Goal: Task Accomplishment & Management: Manage account settings

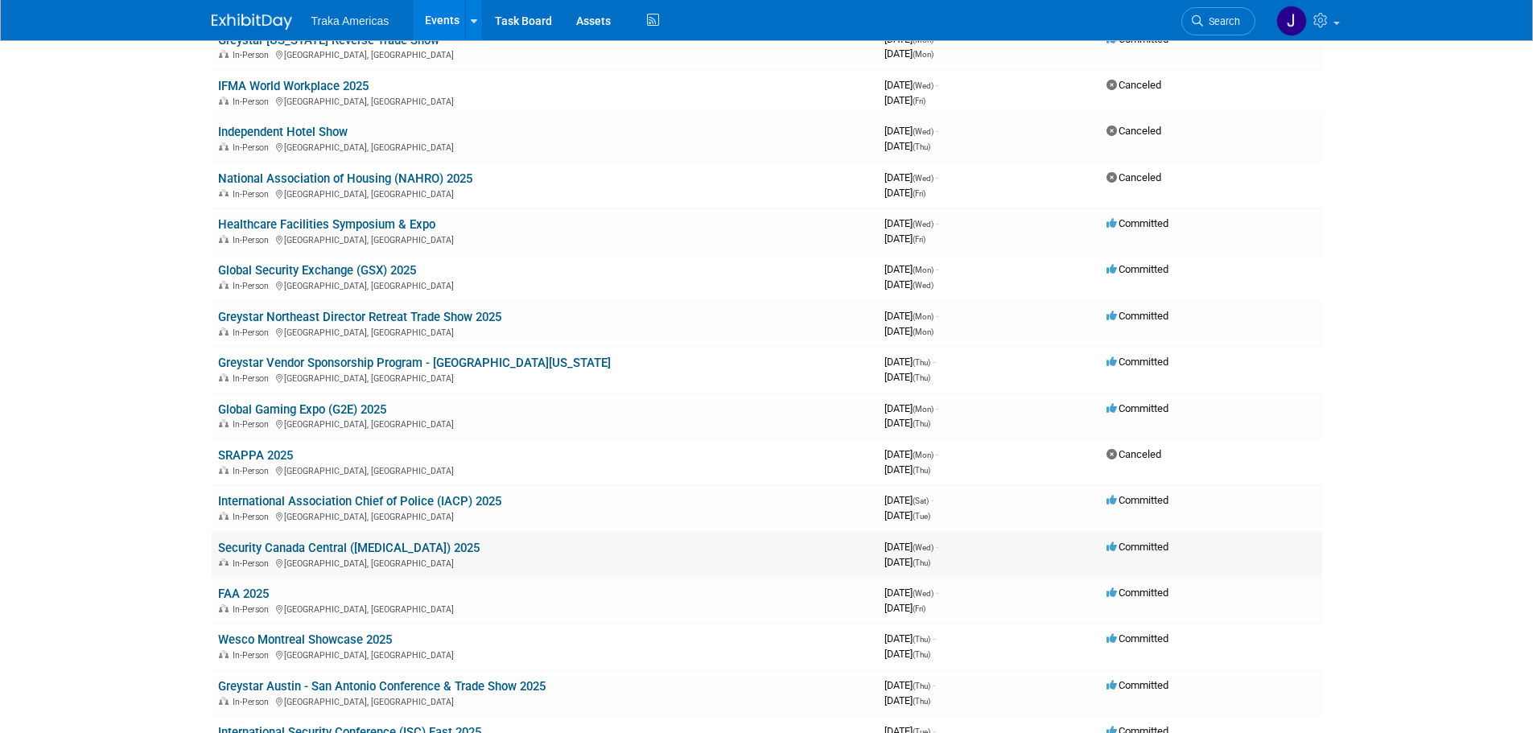
scroll to position [241, 0]
click at [260, 595] on link "FAA 2025" at bounding box center [243, 595] width 51 height 14
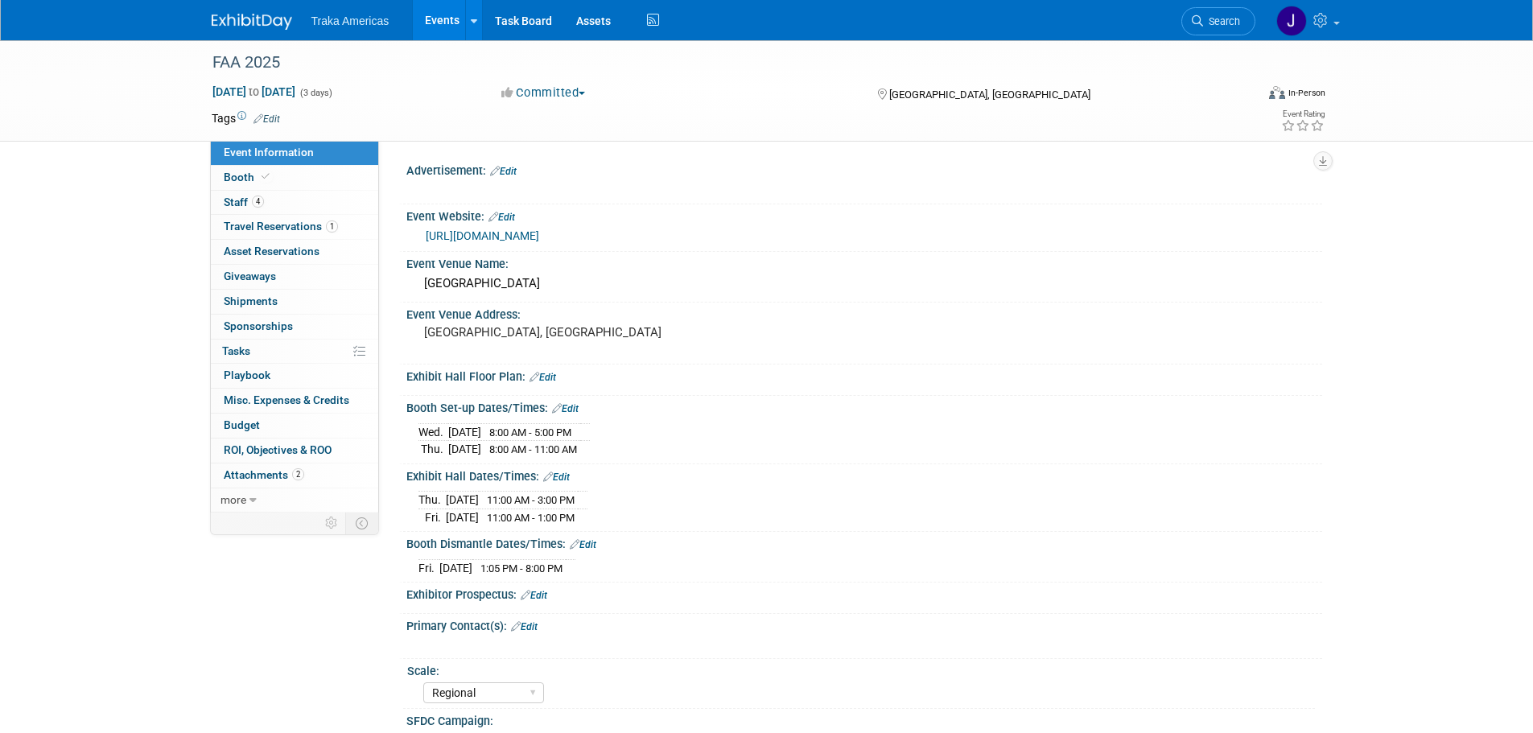
select select "Regional"
click at [501, 236] on link "https://www.faahq.org/" at bounding box center [482, 235] width 113 height 13
click at [323, 171] on link "Booth" at bounding box center [294, 178] width 167 height 24
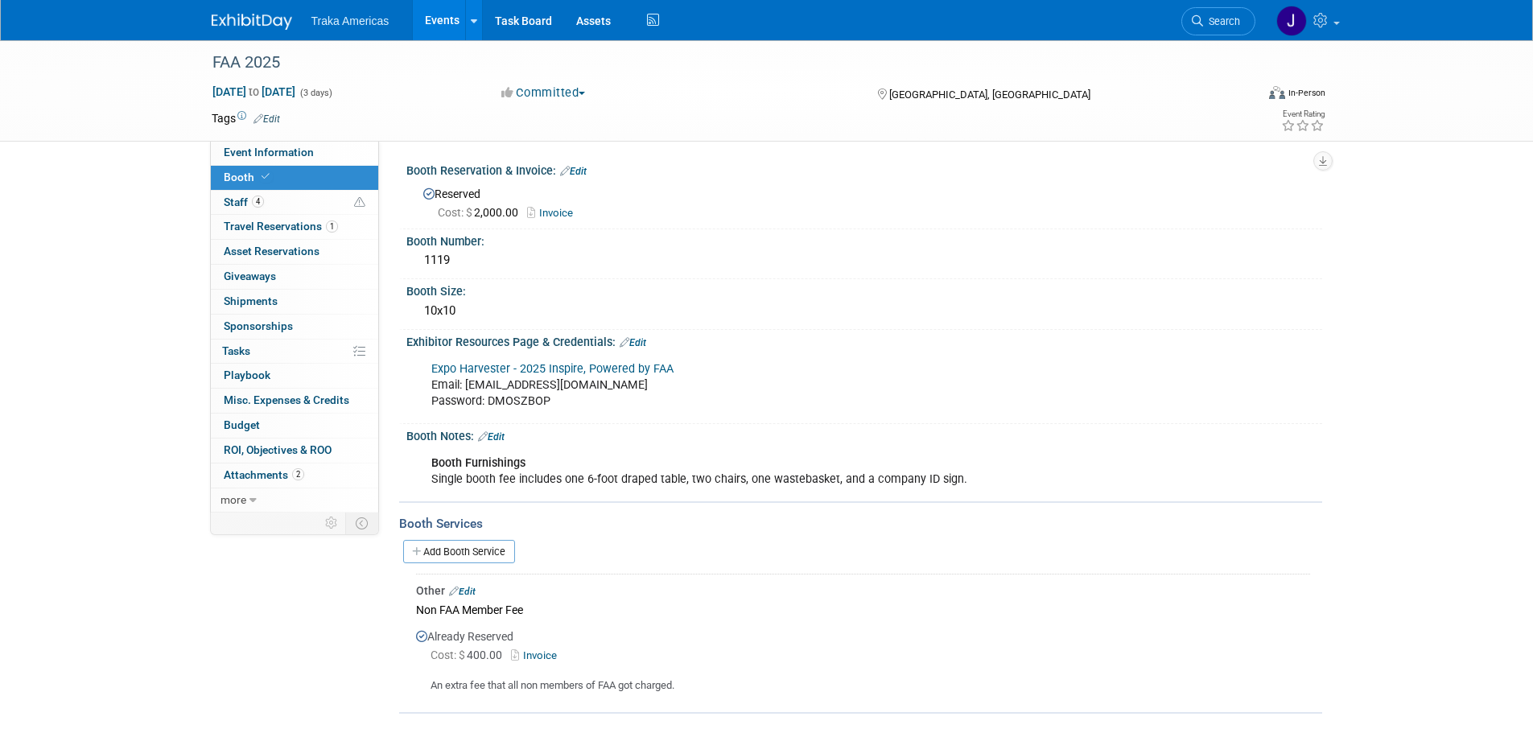
click at [491, 369] on link "Expo Harvester - 2025 Inspire, Powered by FAA" at bounding box center [552, 369] width 242 height 14
drag, startPoint x: 529, startPoint y: 399, endPoint x: 490, endPoint y: 398, distance: 38.7
click at [490, 398] on div "Expo Harvester - 2025 Inspire, Powered by FAA Email: jsaenz@trakausa.com Passwo…" at bounding box center [782, 385] width 725 height 64
drag, startPoint x: 580, startPoint y: 384, endPoint x: 466, endPoint y: 387, distance: 114.3
click at [466, 387] on div "Expo Harvester - 2025 Inspire, Powered by FAA Email: jsaenz@trakausa.com Passwo…" at bounding box center [782, 385] width 725 height 64
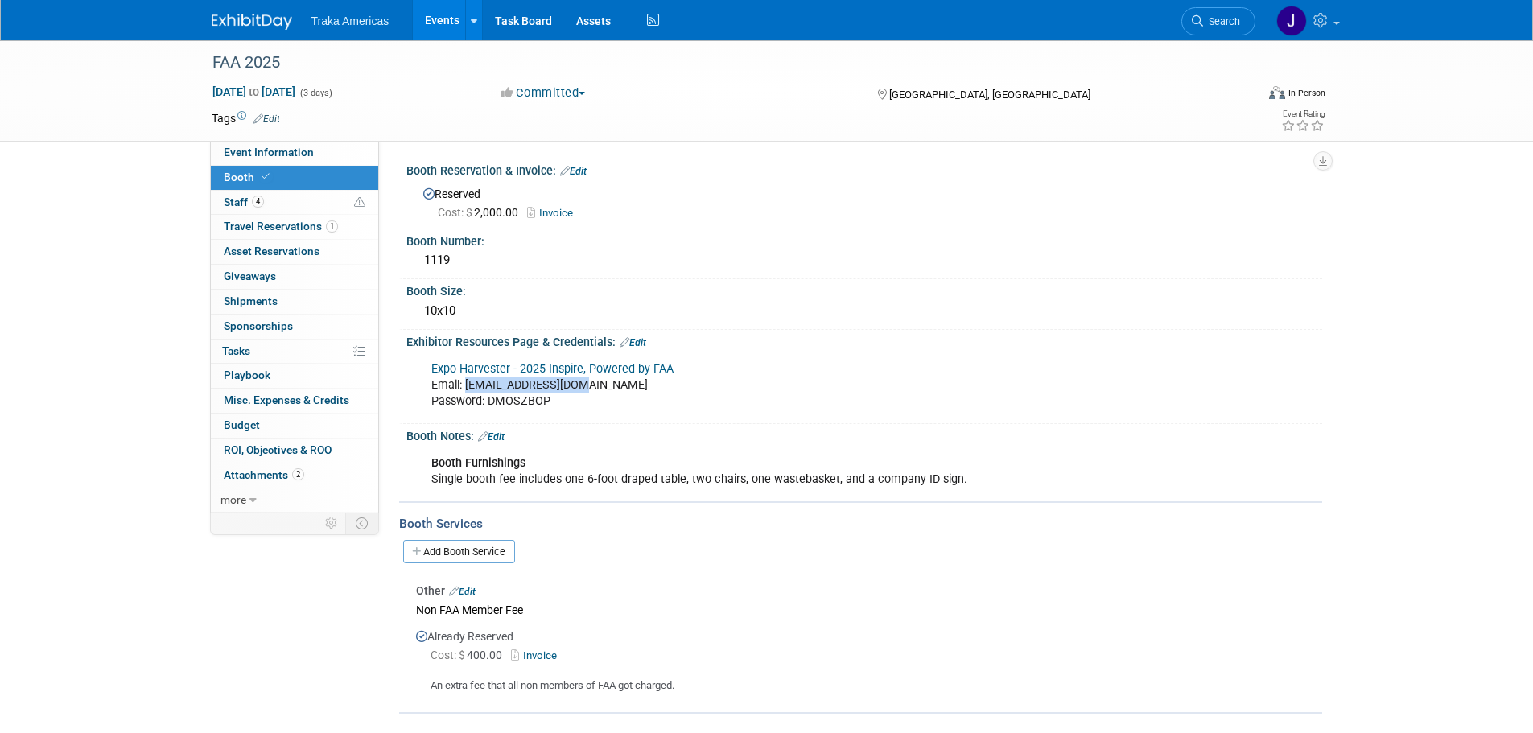
copy div "[EMAIL_ADDRESS][DOMAIN_NAME]"
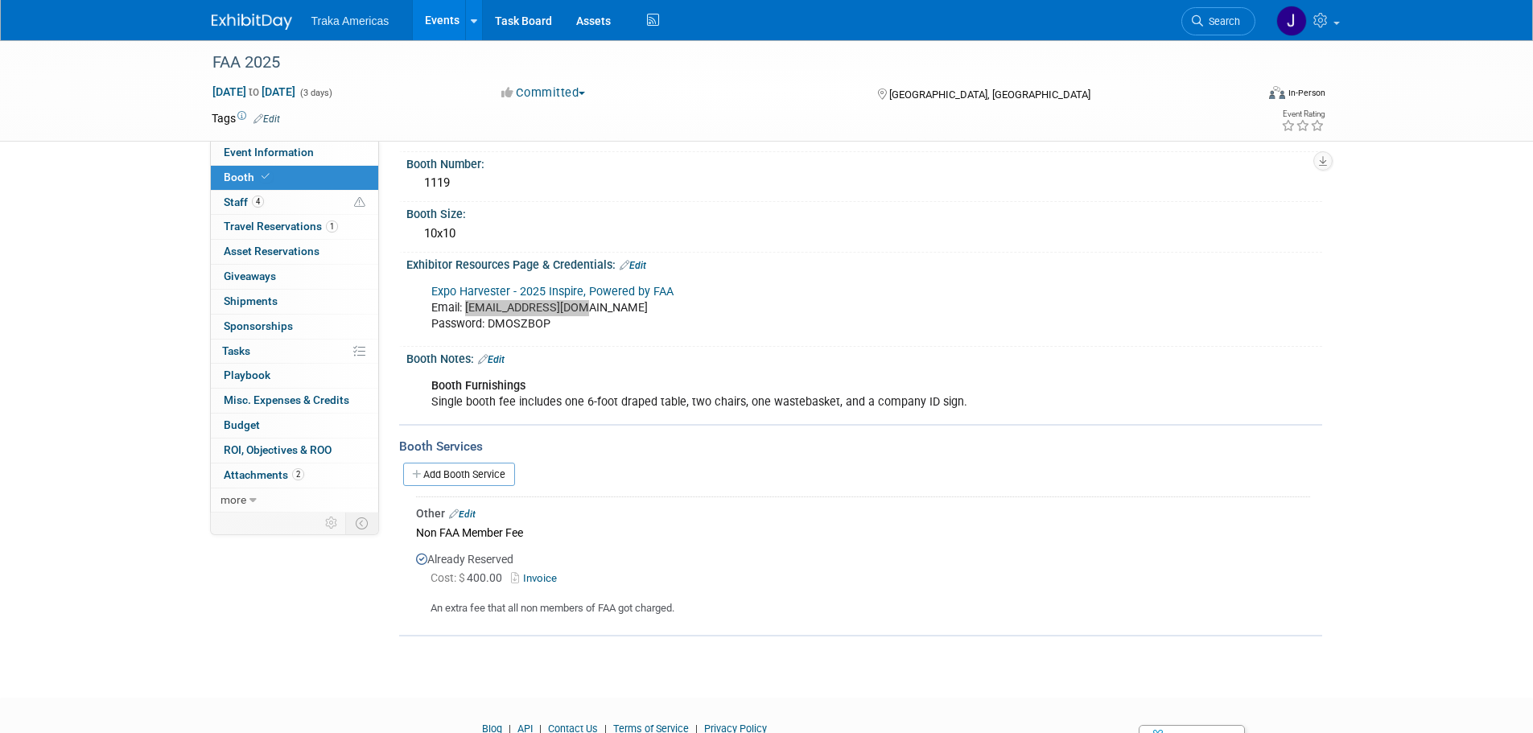
scroll to position [153, 0]
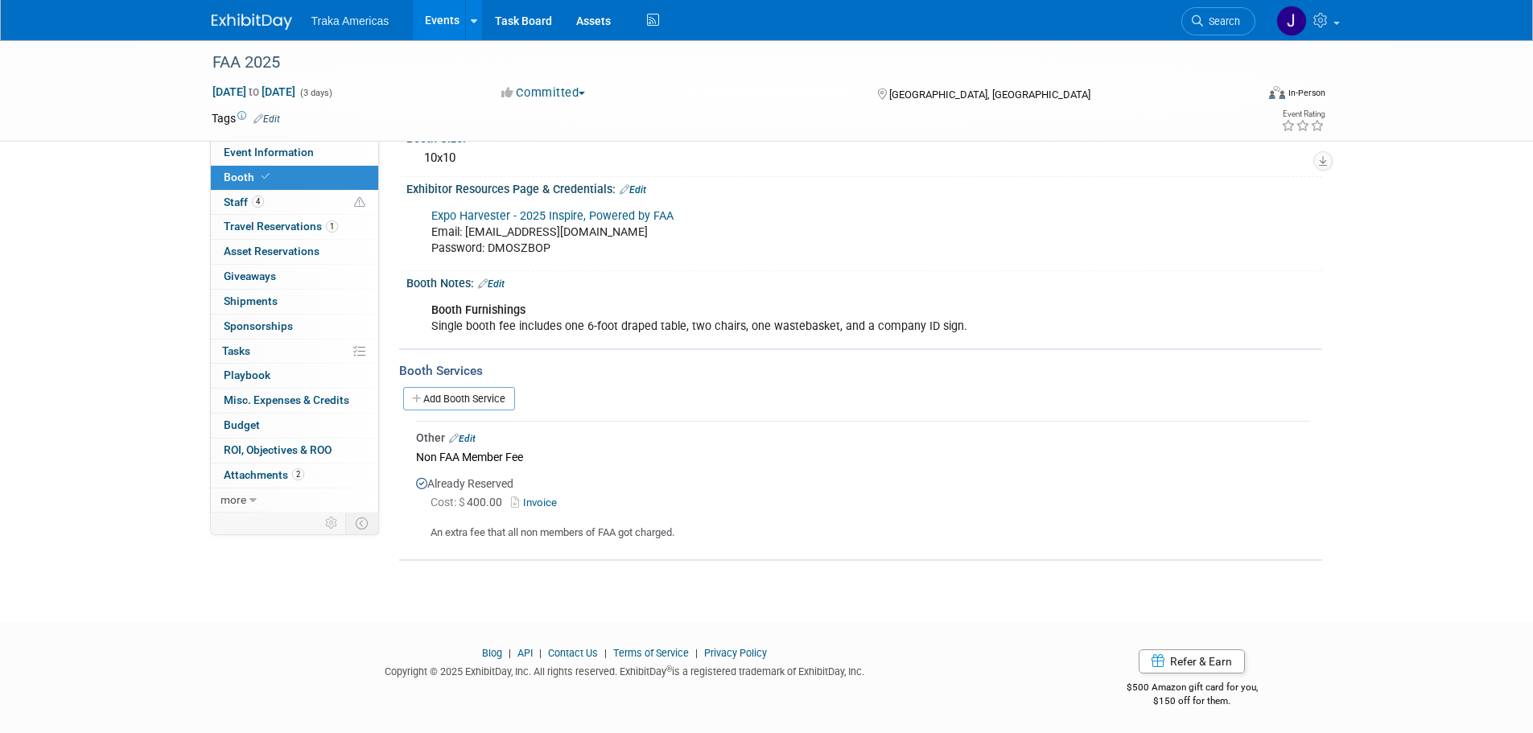
click at [624, 380] on div "Add Booth Service" at bounding box center [860, 398] width 923 height 37
click at [241, 23] on img at bounding box center [252, 22] width 80 height 16
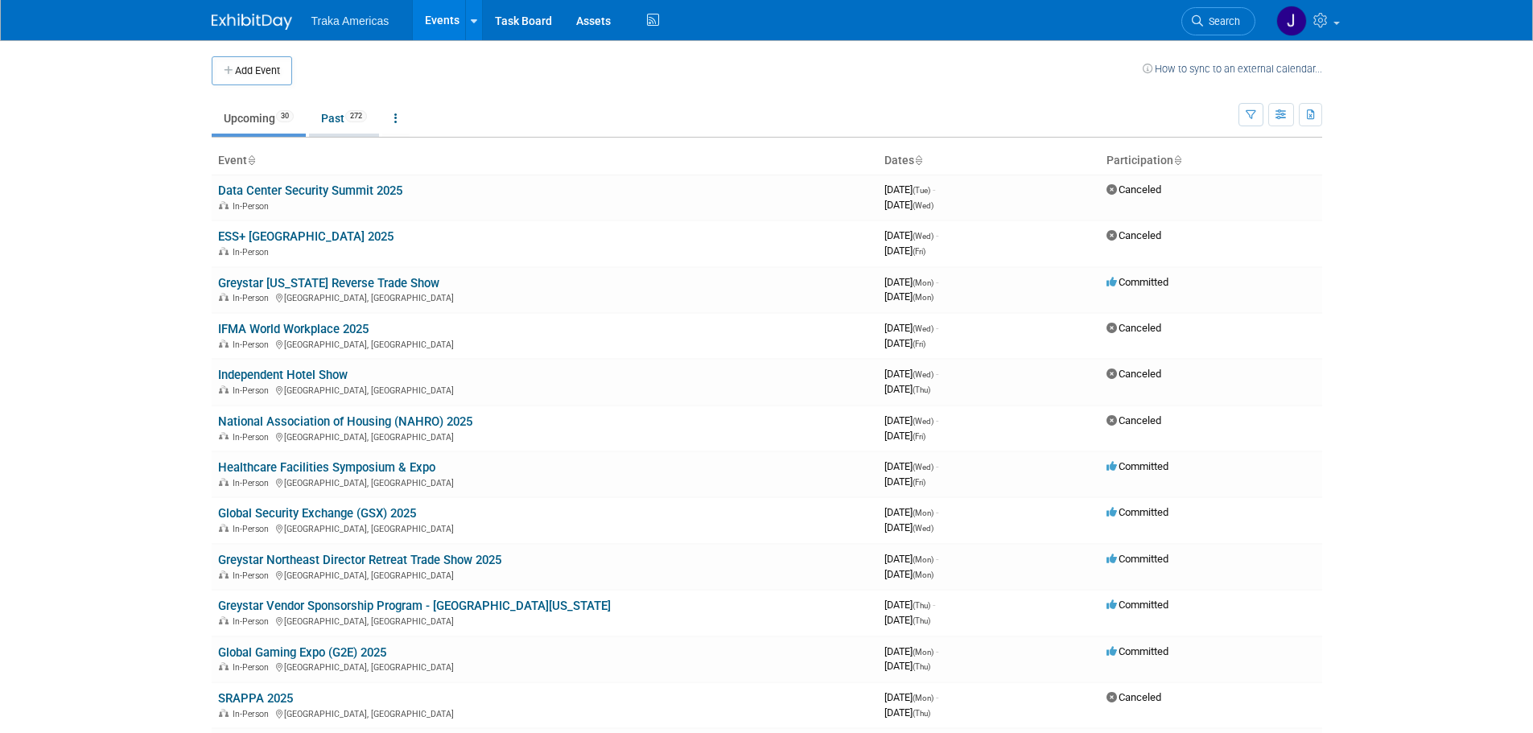
click at [334, 122] on link "Past 272" at bounding box center [344, 118] width 70 height 31
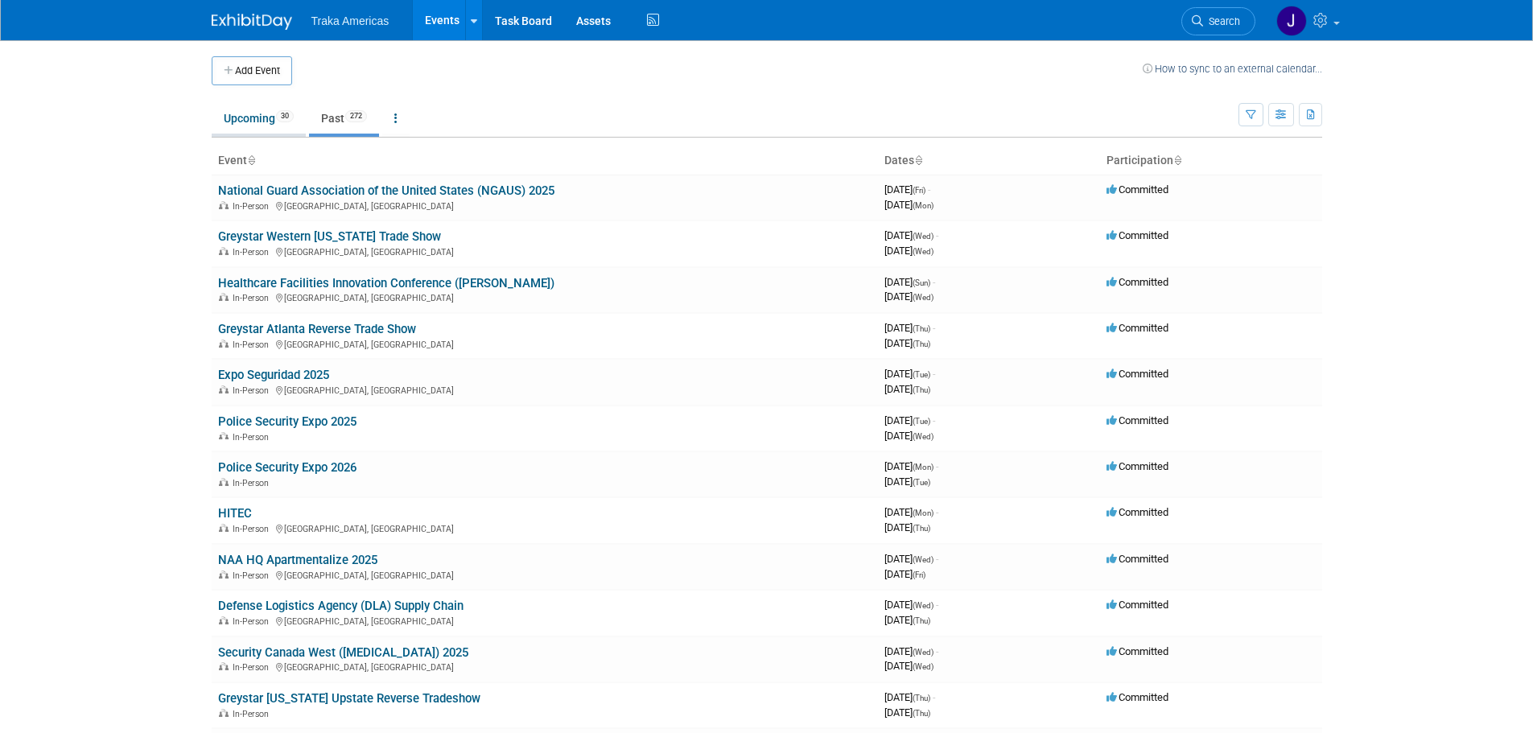
click at [231, 120] on link "Upcoming 30" at bounding box center [259, 118] width 94 height 31
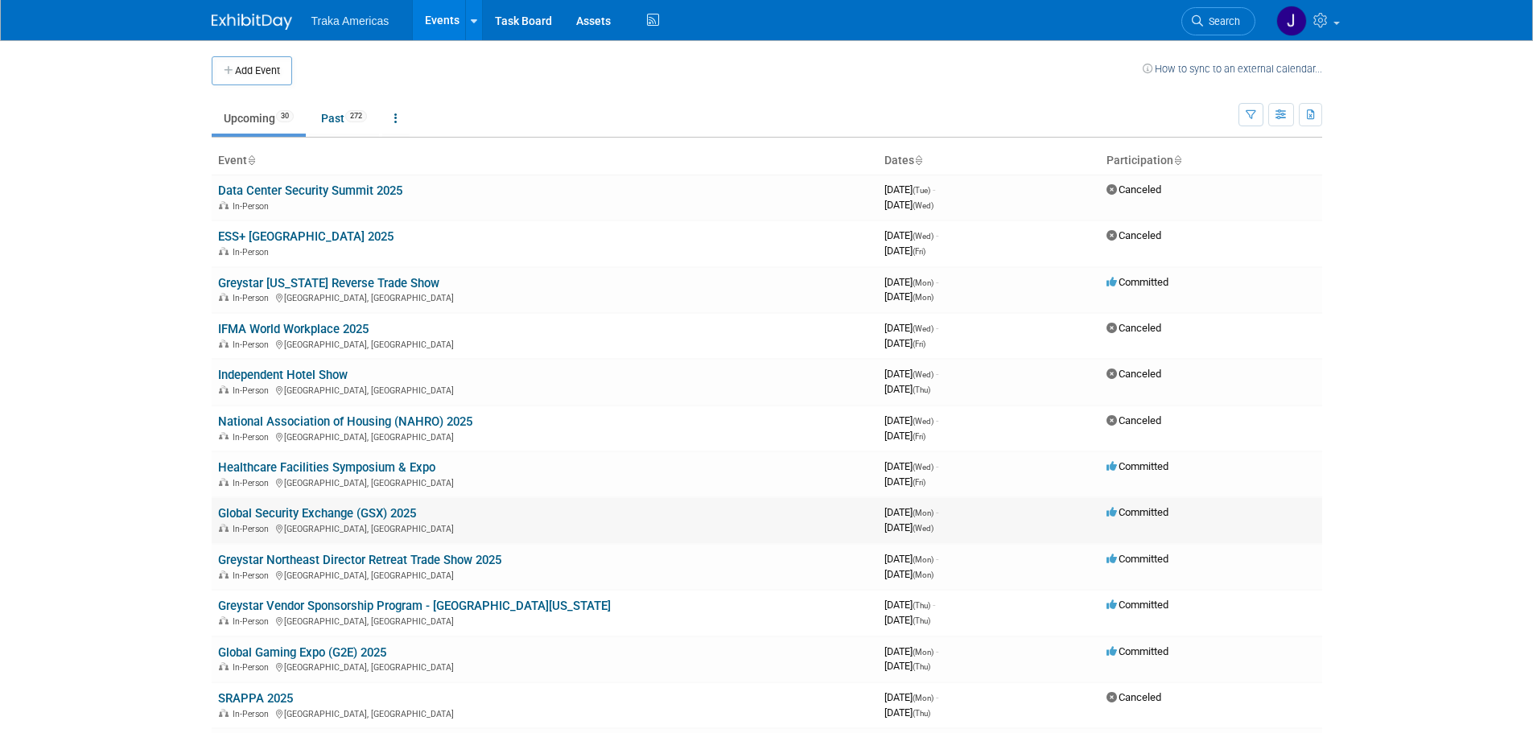
click at [274, 506] on link "Global Security Exchange (GSX) 2025" at bounding box center [317, 513] width 198 height 14
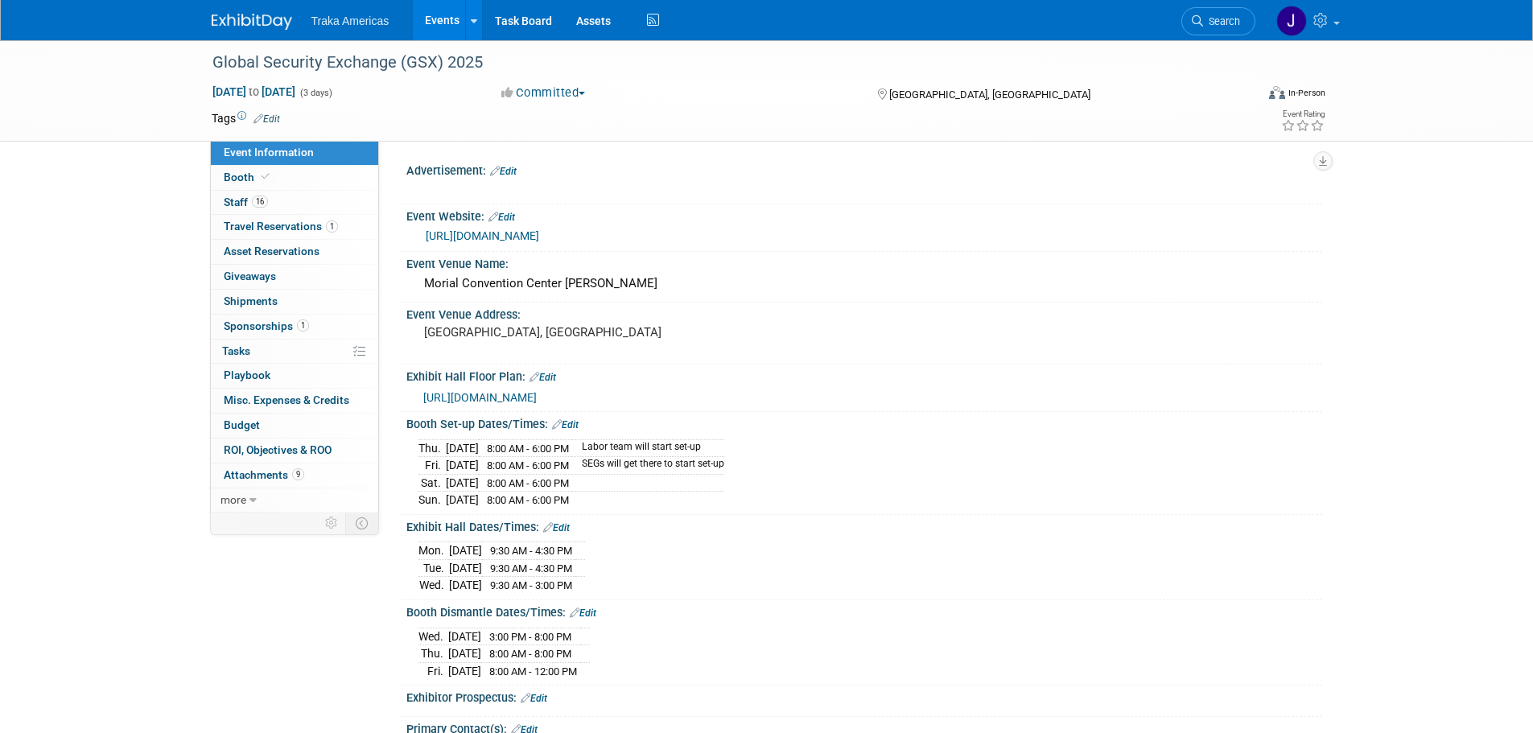
select select "National"
click at [525, 397] on span "[URL][DOMAIN_NAME]" at bounding box center [479, 397] width 113 height 13
drag, startPoint x: 599, startPoint y: 283, endPoint x: 422, endPoint y: 283, distance: 176.2
click at [422, 283] on div "Morial Convention Center [PERSON_NAME]" at bounding box center [864, 283] width 892 height 25
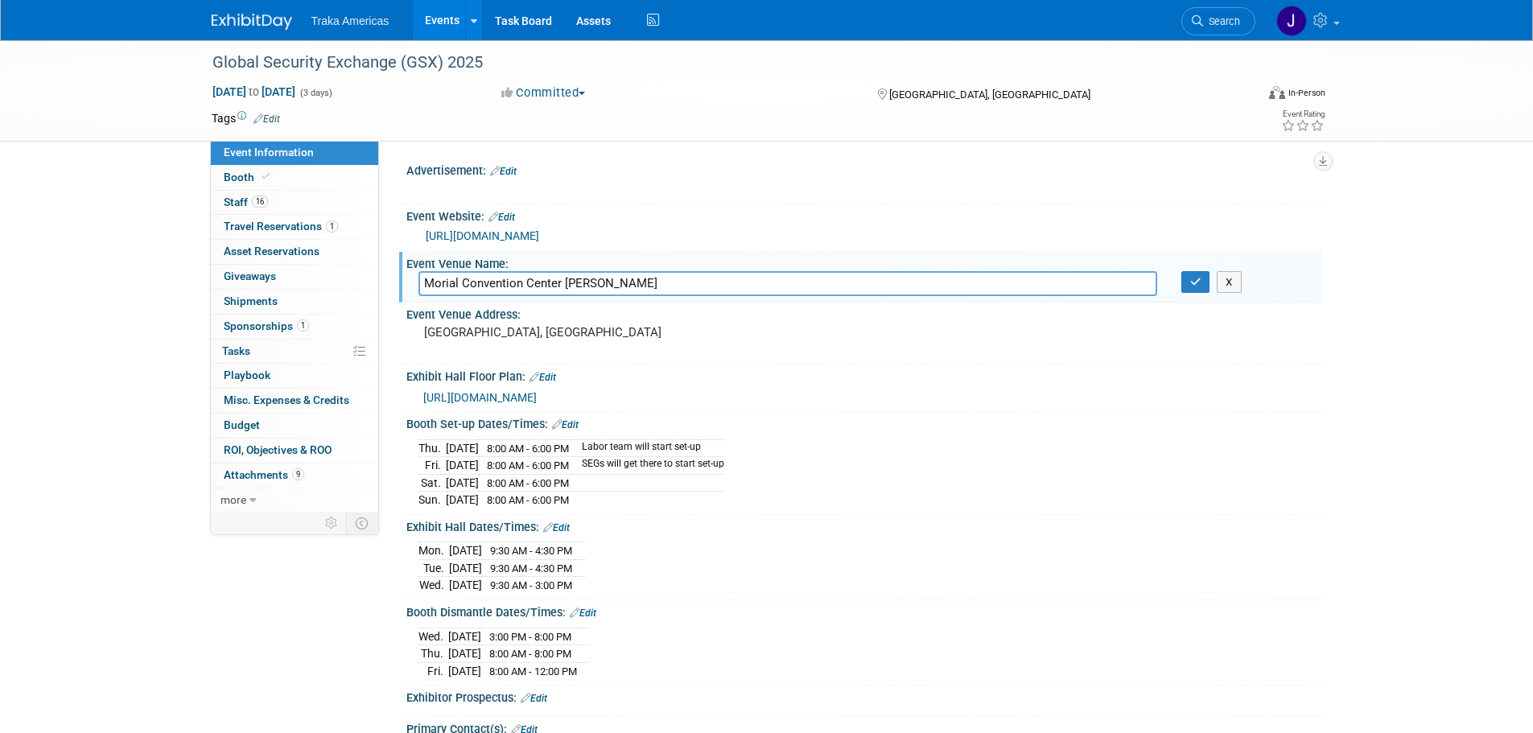
click at [501, 231] on link "[URL][DOMAIN_NAME]" at bounding box center [482, 235] width 113 height 13
drag, startPoint x: 600, startPoint y: 288, endPoint x: 311, endPoint y: 286, distance: 288.9
click at [311, 286] on div "Event Information Event Info Booth Booth 16 Staff 16 Staff 1 Travel Reservation…" at bounding box center [767, 537] width 1135 height 995
paste input "[PERSON_NAME][GEOGRAPHIC_DATA]"
type input "[PERSON_NAME][GEOGRAPHIC_DATA]"
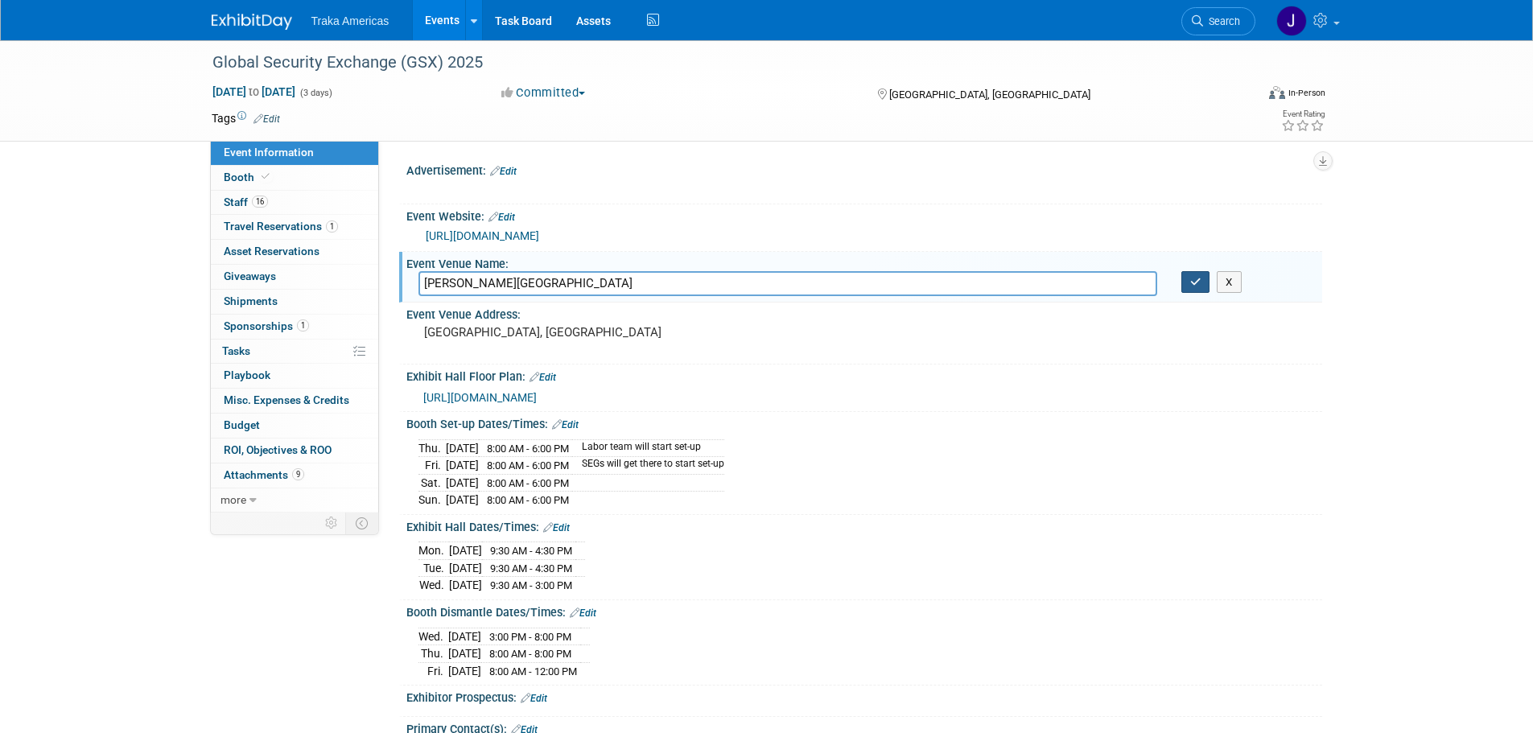
click at [1206, 282] on button "button" at bounding box center [1195, 282] width 29 height 23
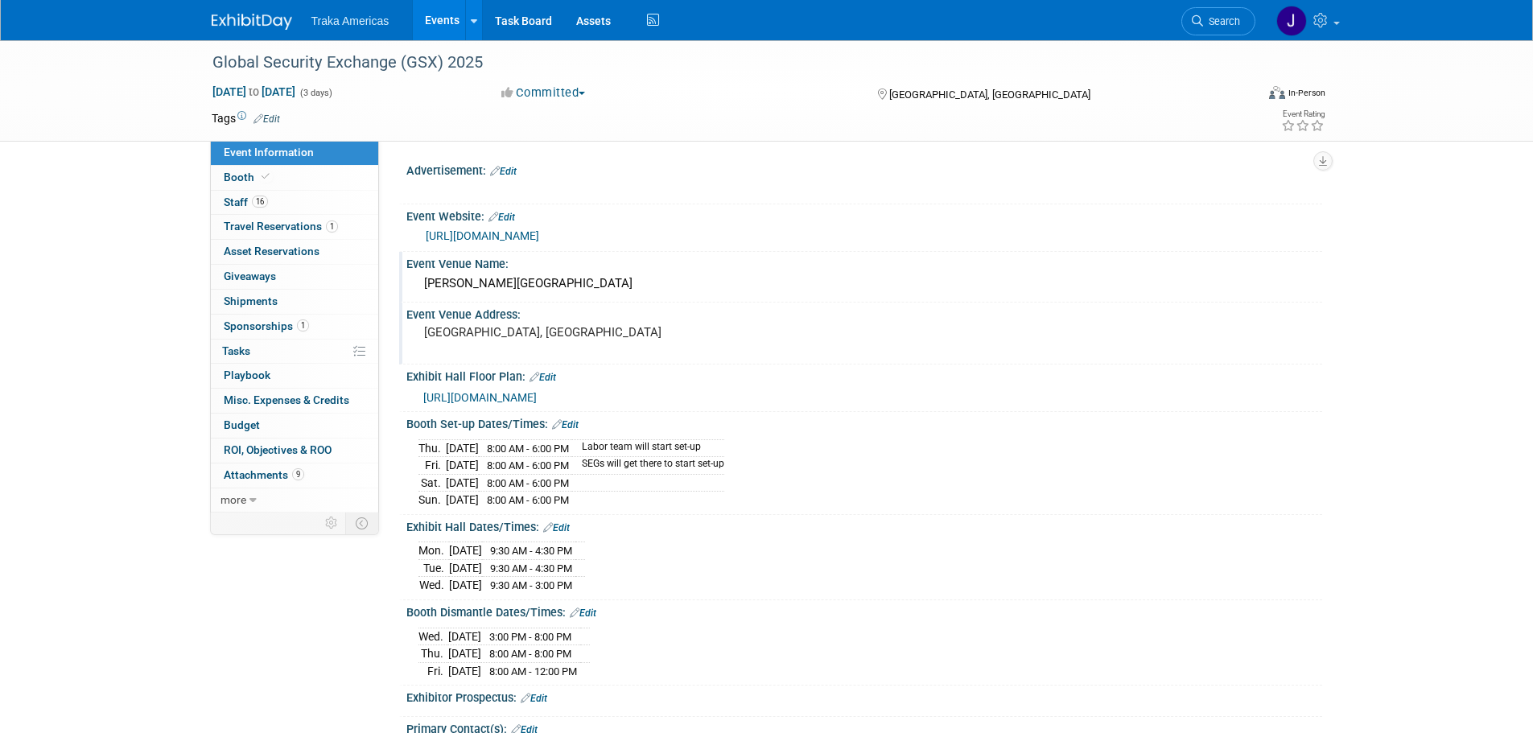
click at [516, 334] on pre "[GEOGRAPHIC_DATA], [GEOGRAPHIC_DATA]" at bounding box center [597, 332] width 346 height 14
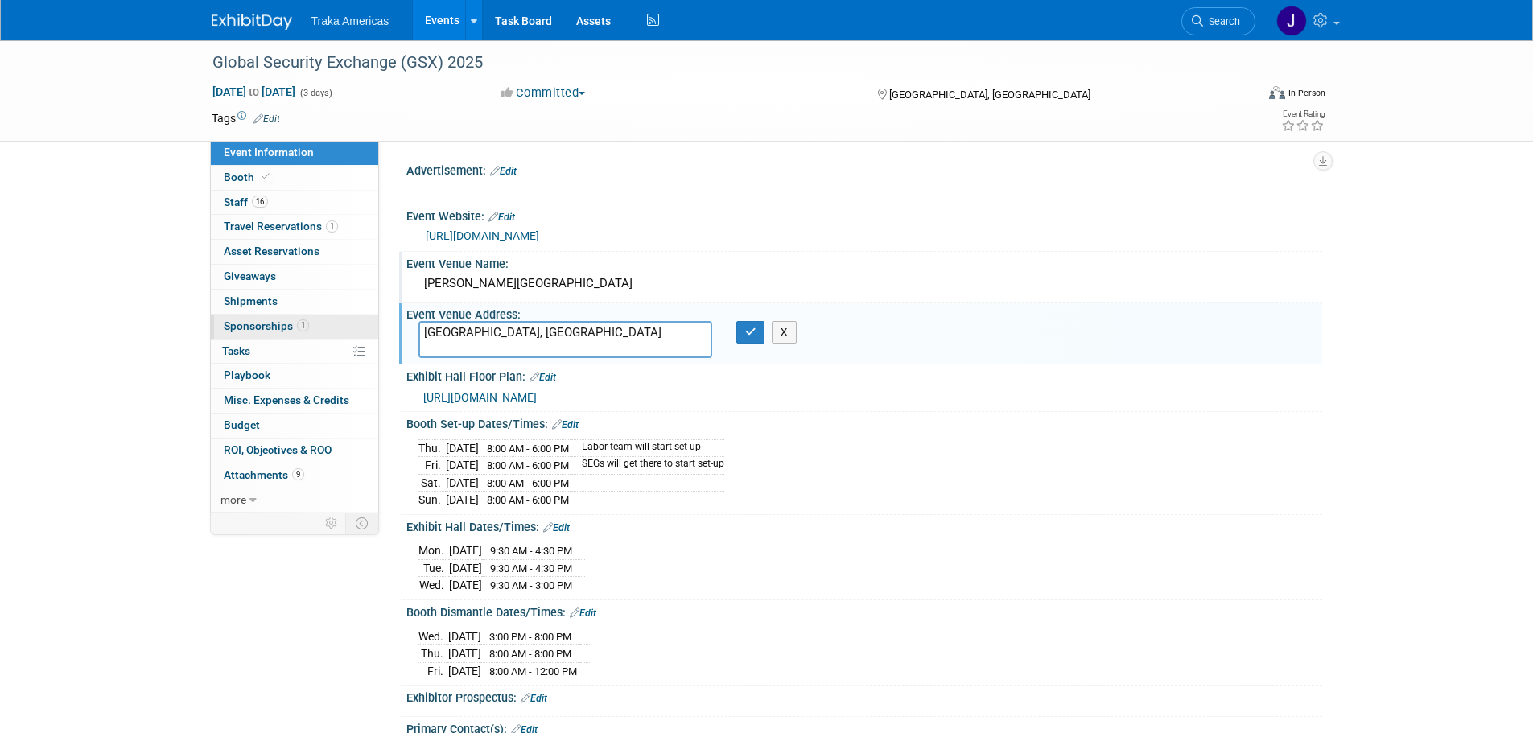
drag, startPoint x: 531, startPoint y: 336, endPoint x: 347, endPoint y: 336, distance: 184.3
click at [347, 336] on div "Event Information Event Info Booth Booth 16 Staff 16 Staff 1 Travel Reservation…" at bounding box center [767, 537] width 1135 height 995
click at [577, 333] on textarea "[STREET_ADDRESS]" at bounding box center [565, 339] width 294 height 37
type textarea "[STREET_ADDRESS]"
click at [758, 337] on button "button" at bounding box center [750, 332] width 29 height 23
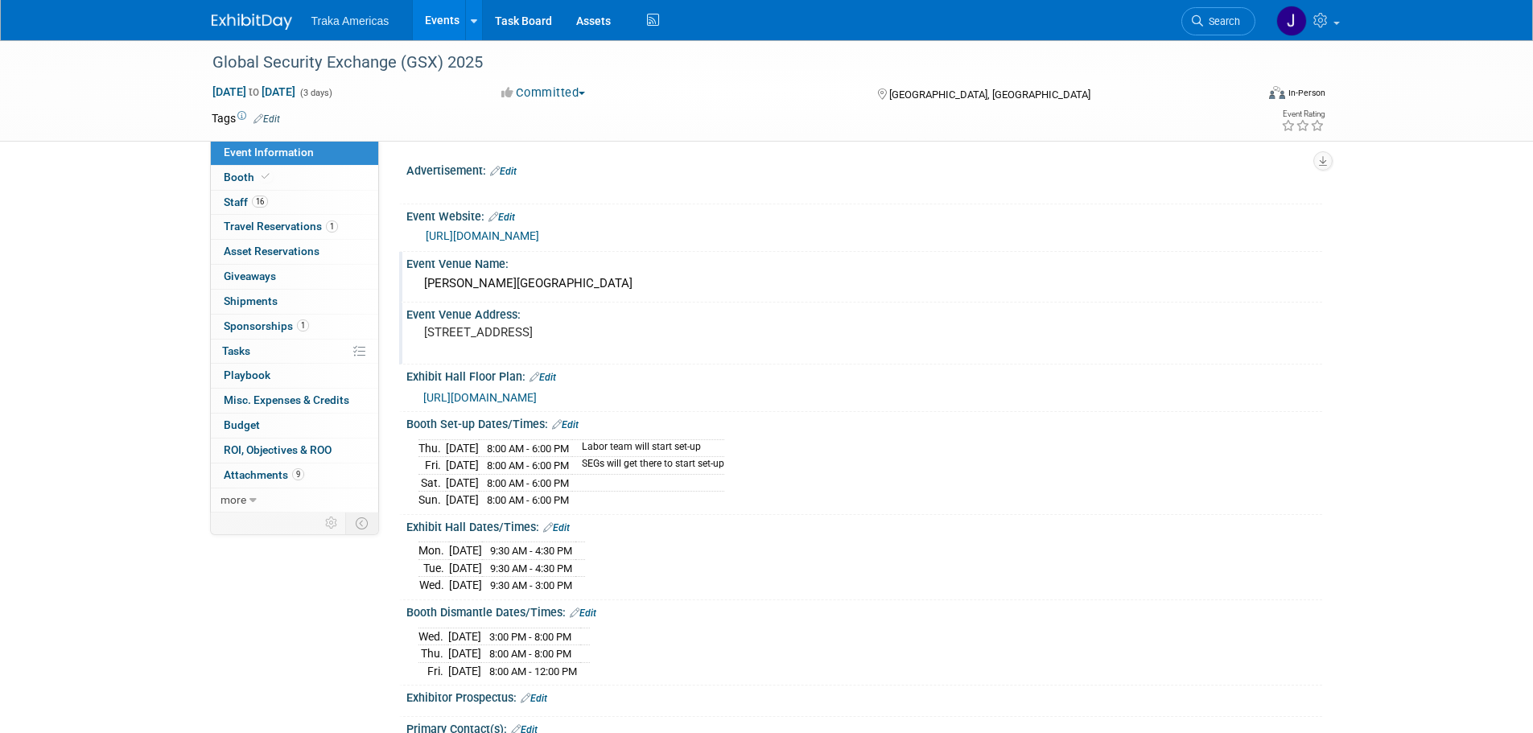
drag, startPoint x: 603, startPoint y: 284, endPoint x: 417, endPoint y: 291, distance: 186.0
click at [417, 291] on div "[PERSON_NAME][GEOGRAPHIC_DATA]" at bounding box center [864, 284] width 916 height 27
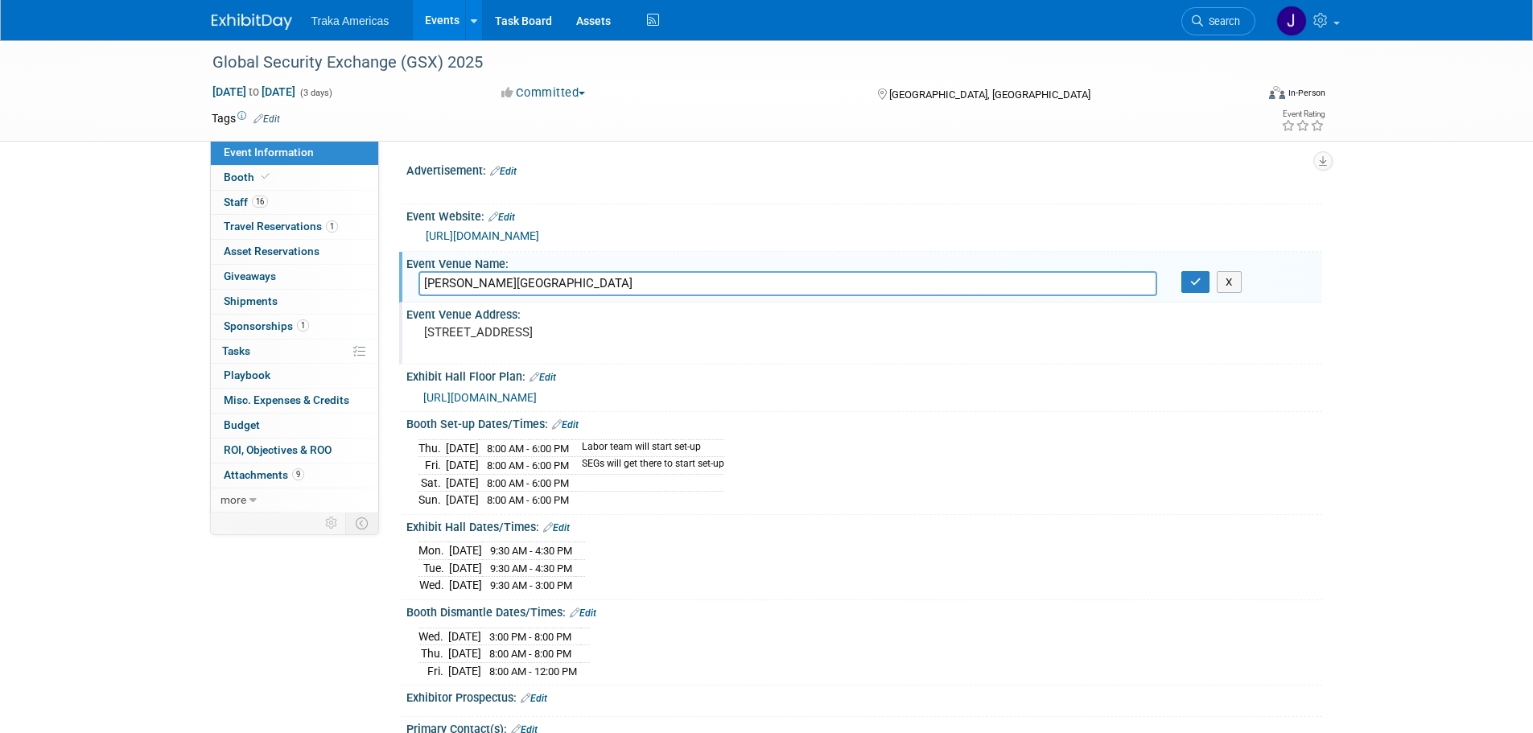
drag, startPoint x: 578, startPoint y: 287, endPoint x: 126, endPoint y: 293, distance: 452.3
click at [127, 294] on div "Global Security Exchange (GSX) 2025 [DATE] to [DATE] (3 days) [DATE] to [DATE] …" at bounding box center [766, 554] width 1533 height 1028
click at [1197, 281] on icon "button" at bounding box center [1195, 282] width 11 height 10
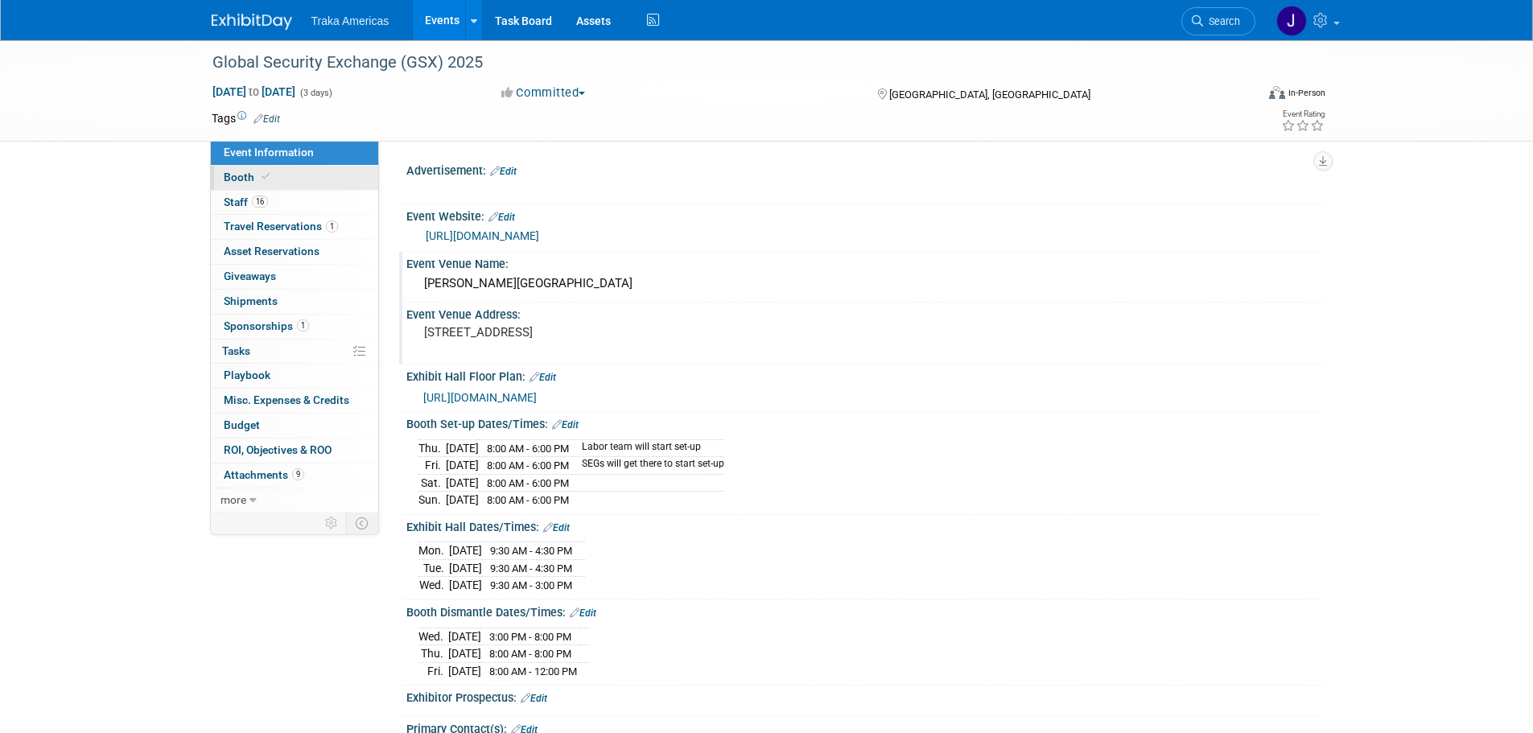
click at [298, 181] on link "Booth" at bounding box center [294, 178] width 167 height 24
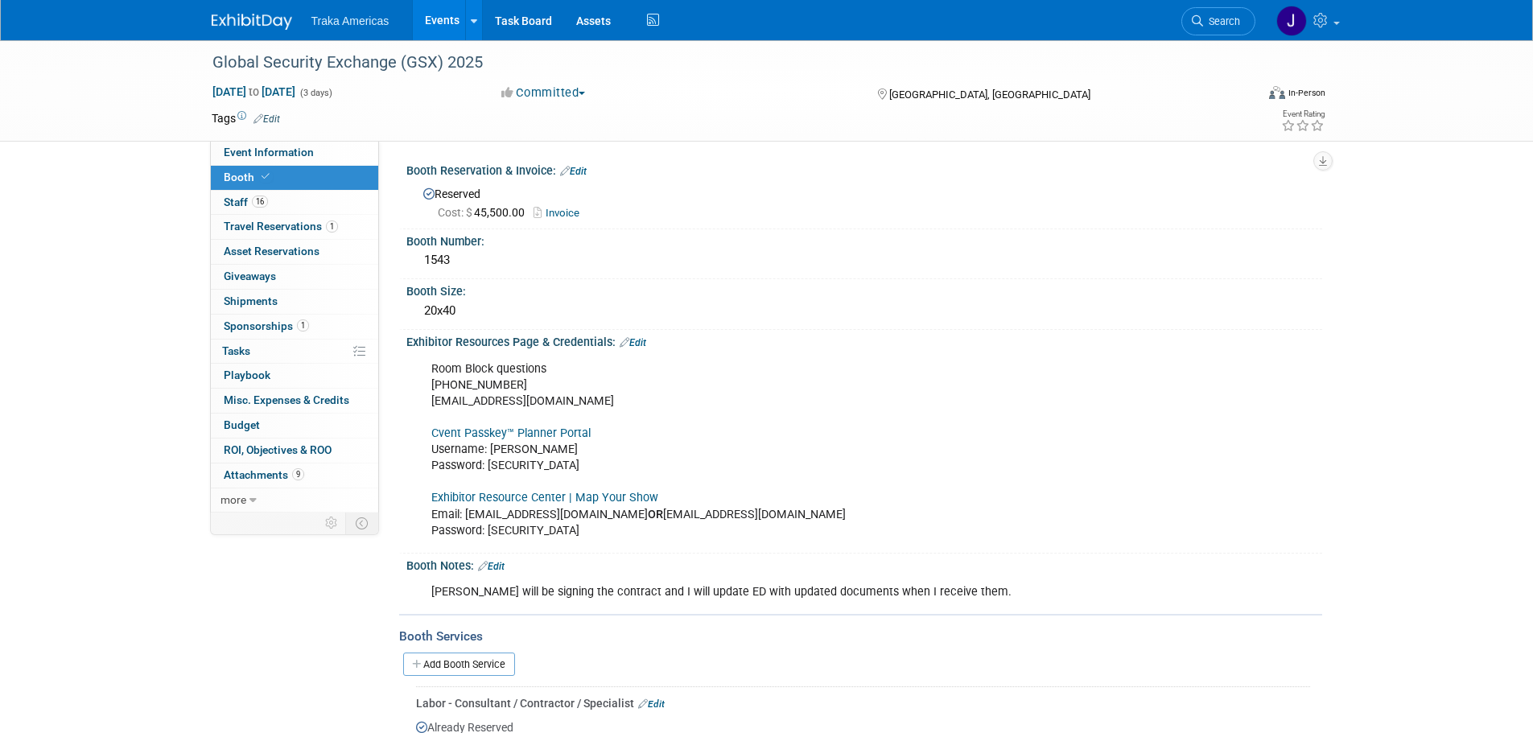
click at [513, 497] on link "Exhibitor Resource Center | Map Your Show" at bounding box center [544, 498] width 227 height 14
click at [260, 147] on span "Event Information" at bounding box center [269, 152] width 90 height 13
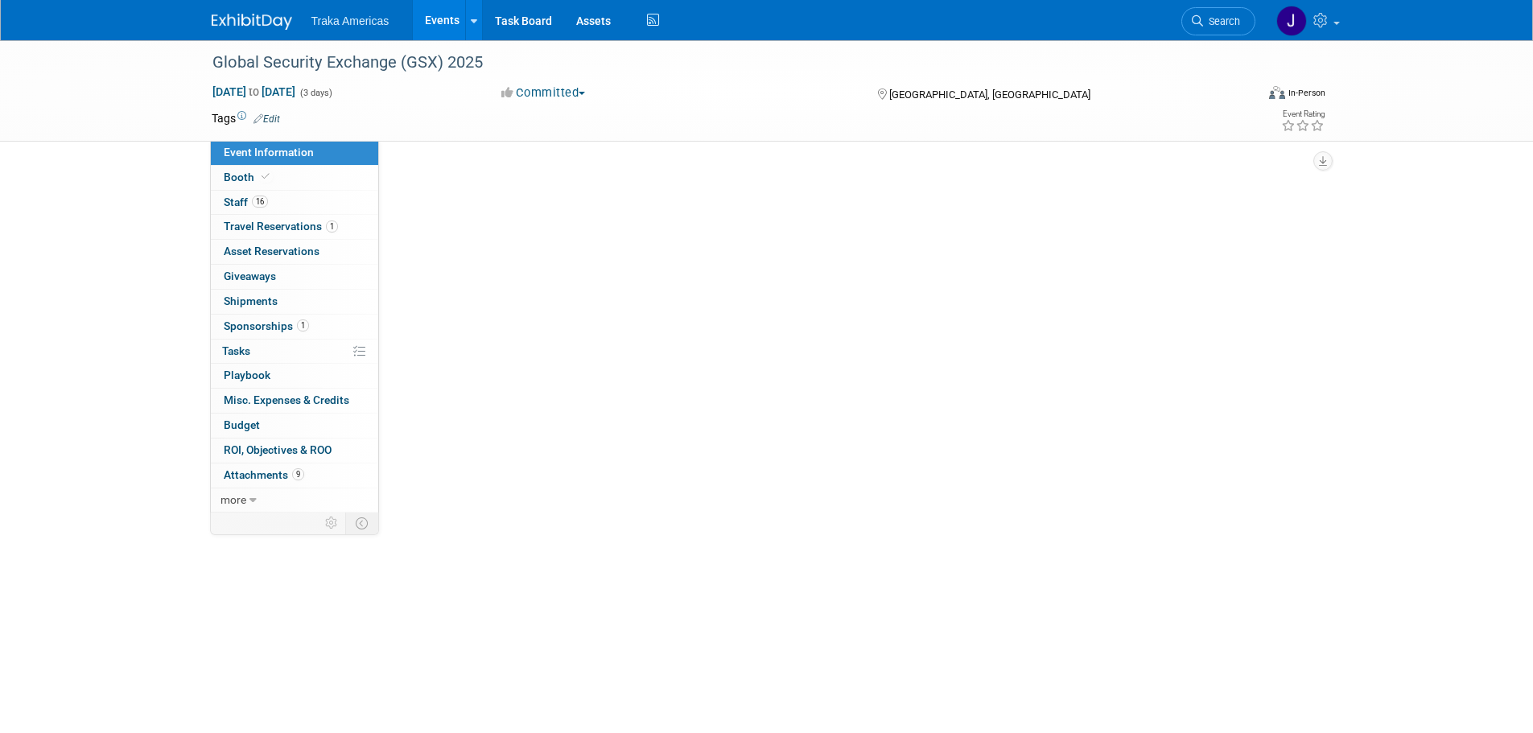
select select "National"
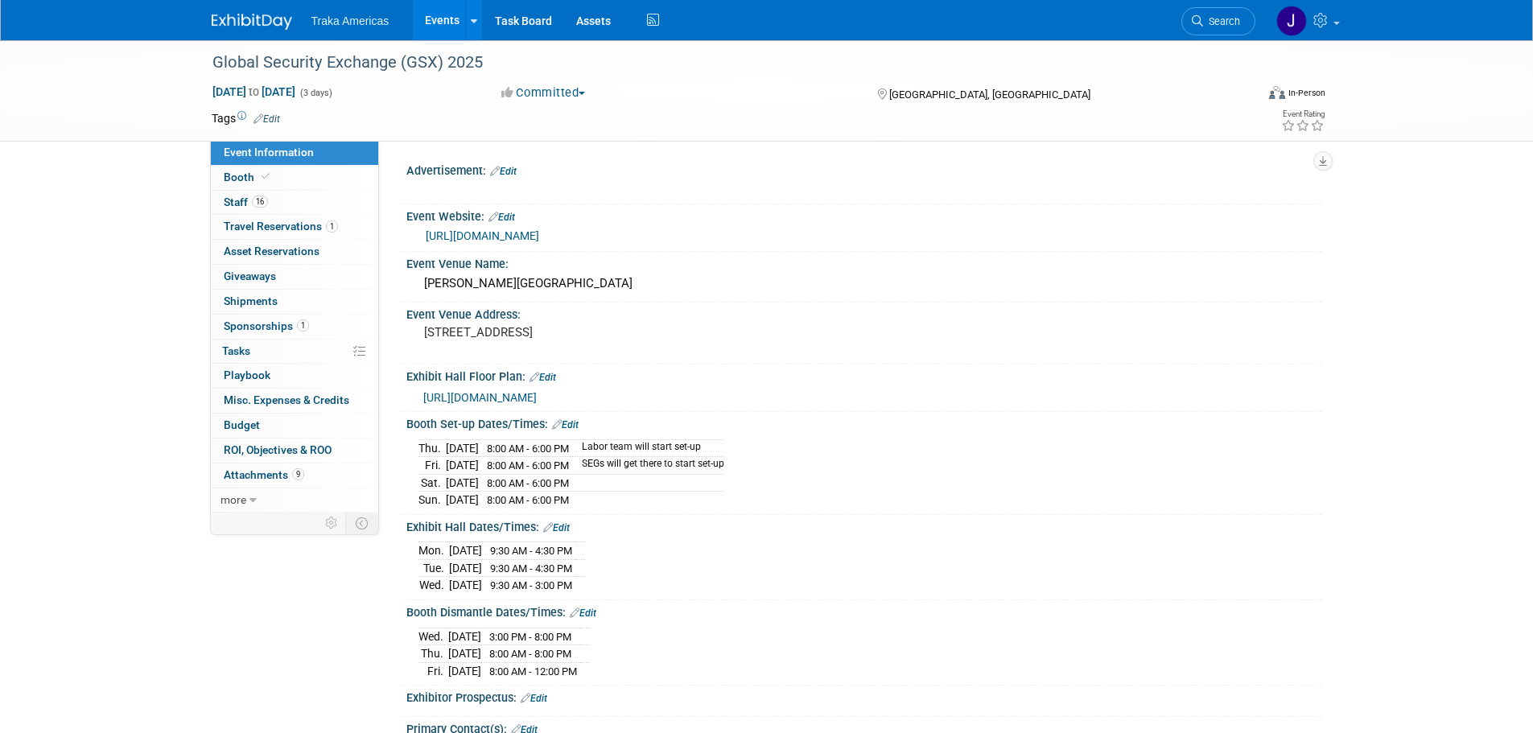
click at [537, 399] on span "[URL][DOMAIN_NAME]" at bounding box center [479, 397] width 113 height 13
